Goal: Information Seeking & Learning: Find specific page/section

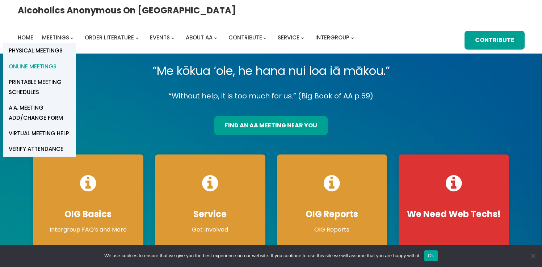
click at [56, 62] on span "Online Meetings" at bounding box center [33, 67] width 48 height 10
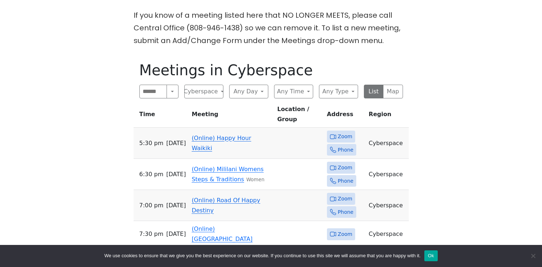
scroll to position [319, 0]
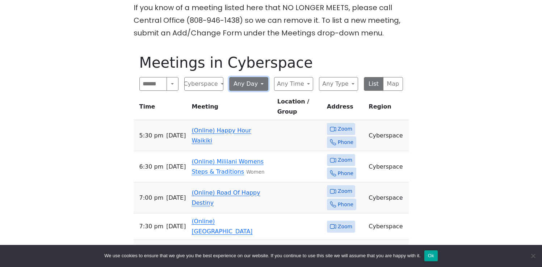
click at [240, 77] on button "Any Day" at bounding box center [248, 84] width 39 height 14
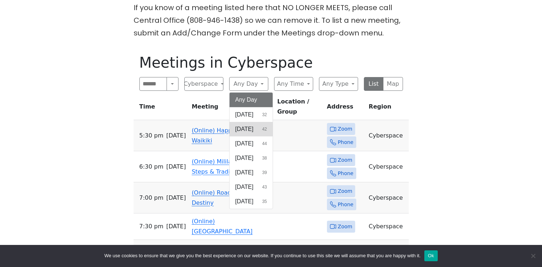
click at [240, 125] on span "[DATE]" at bounding box center [244, 129] width 18 height 9
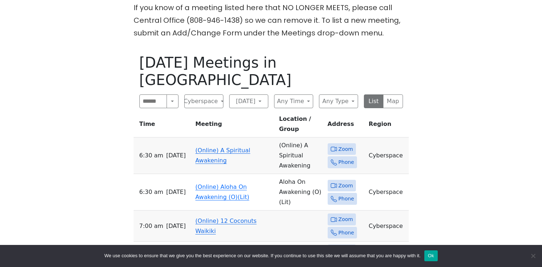
click at [118, 110] on div "The Pioneer Group (Tues, 6:30, inside the Women’s Bld. at [DEMOGRAPHIC_DATA]) i…" at bounding box center [271, 166] width 488 height 559
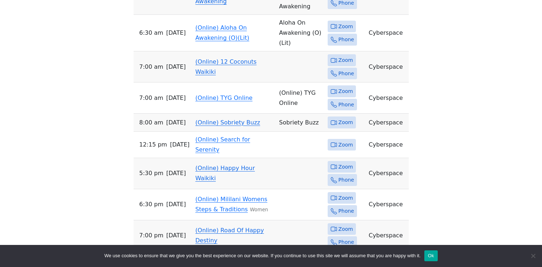
scroll to position [463, 0]
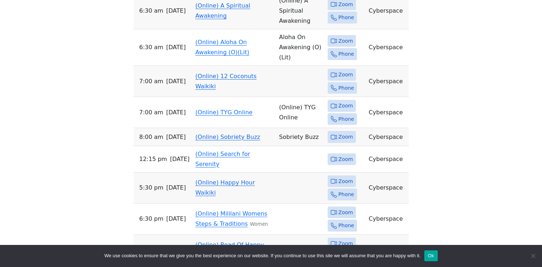
click at [225, 179] on link "(Online) Happy Hour Waikiki" at bounding box center [224, 187] width 59 height 17
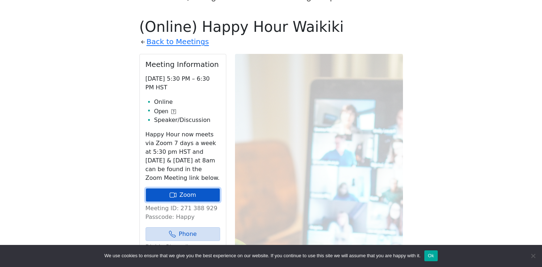
click at [157, 188] on link "Zoom" at bounding box center [183, 195] width 75 height 14
click at [175, 193] on icon at bounding box center [175, 195] width 2 height 4
